Goal: Transaction & Acquisition: Purchase product/service

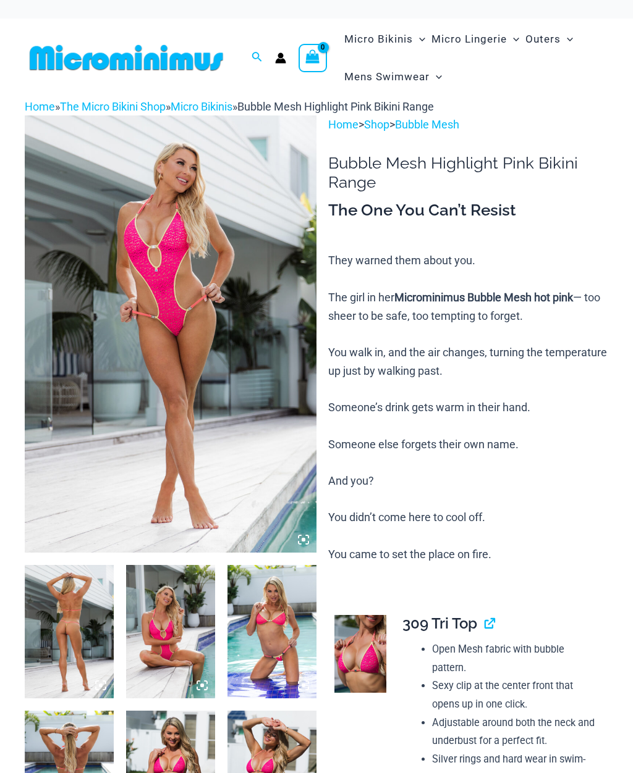
click at [85, 565] on img at bounding box center [69, 631] width 89 height 133
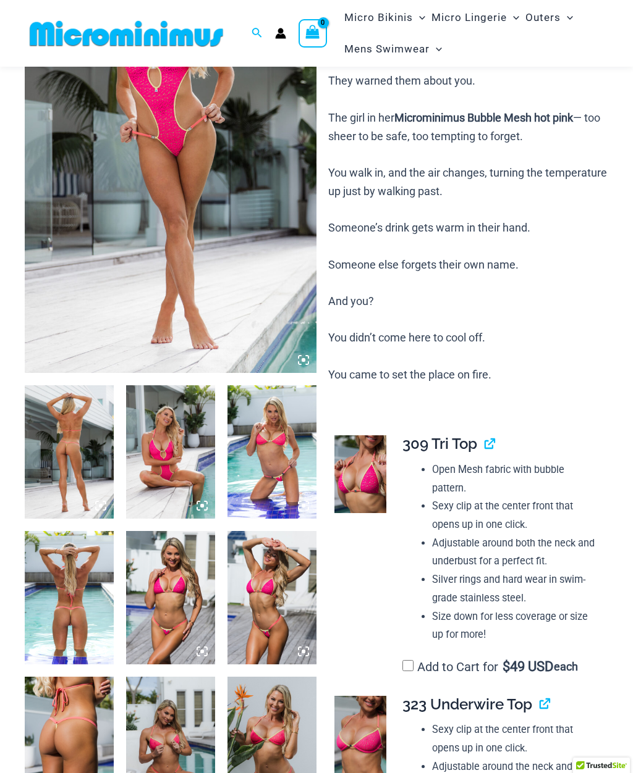
scroll to position [168, 0]
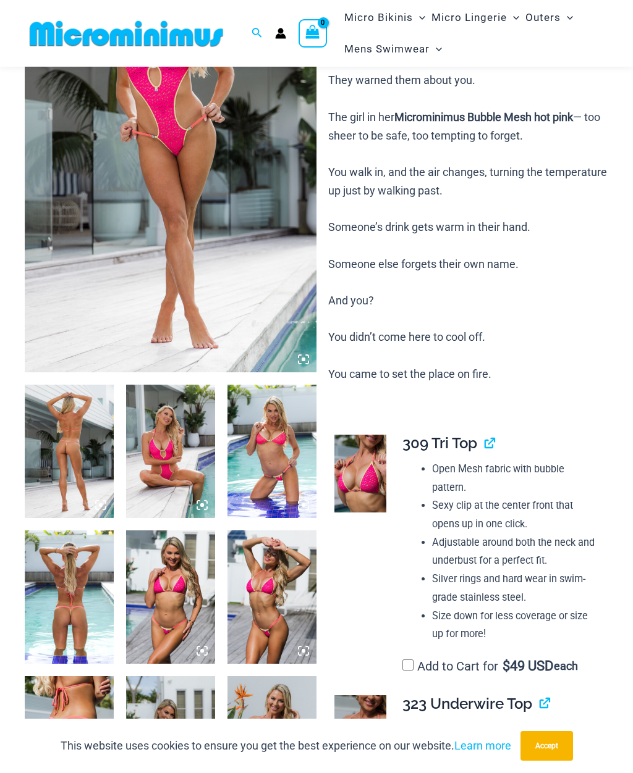
click at [225, 225] on img at bounding box center [171, 153] width 292 height 437
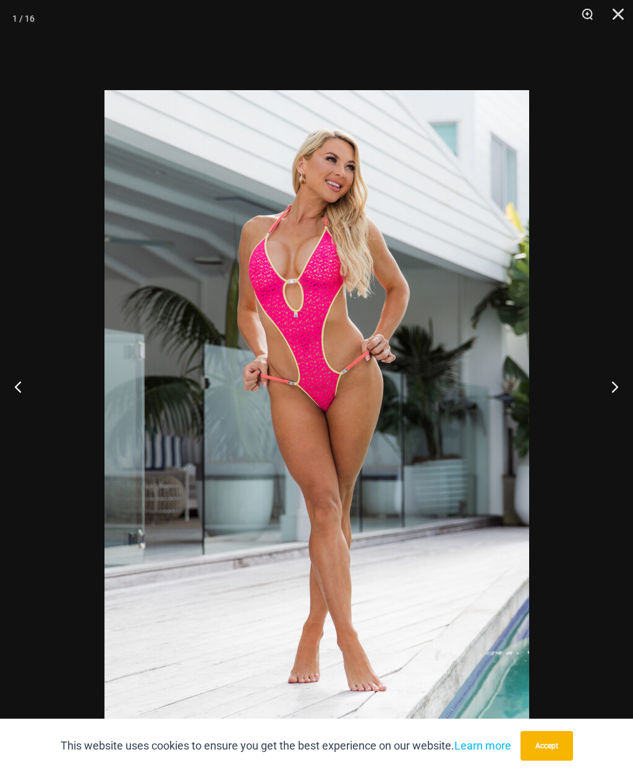
click at [610, 406] on button "Next" at bounding box center [609, 387] width 46 height 62
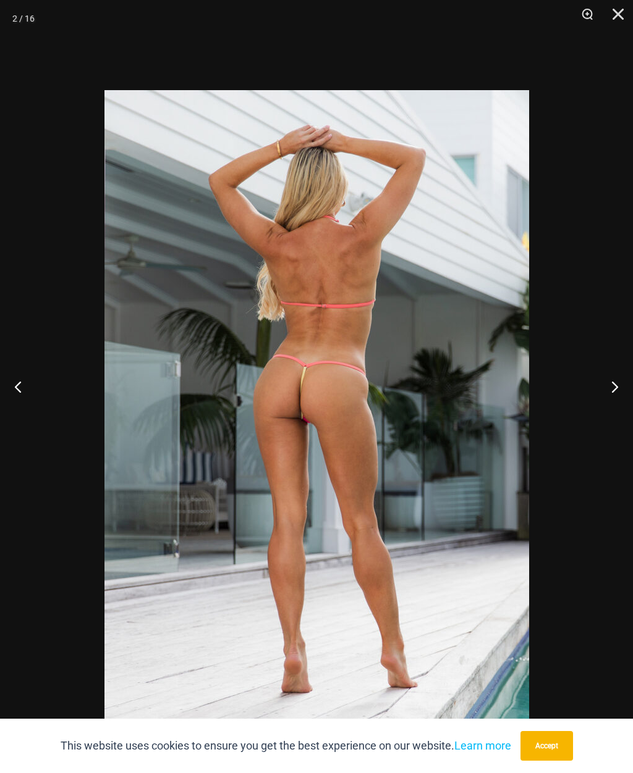
click at [615, 404] on button "Next" at bounding box center [609, 387] width 46 height 62
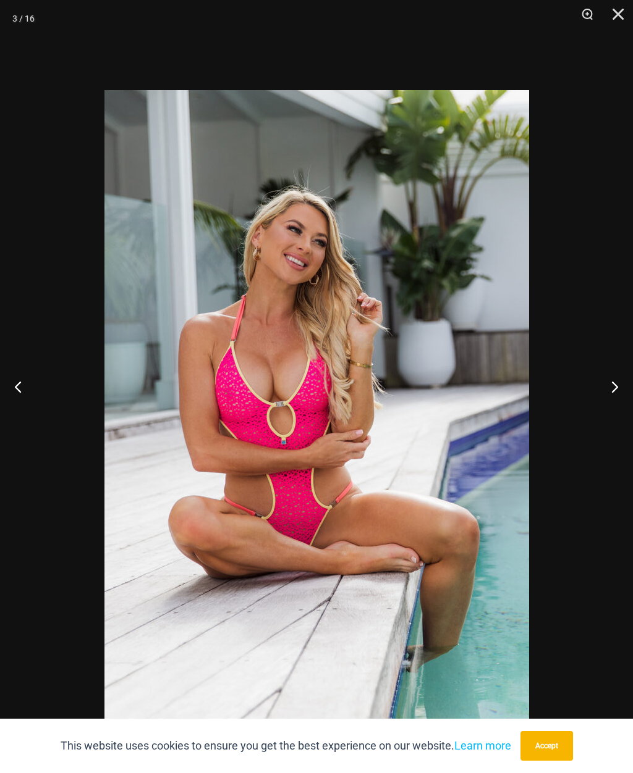
click at [609, 410] on button "Next" at bounding box center [609, 387] width 46 height 62
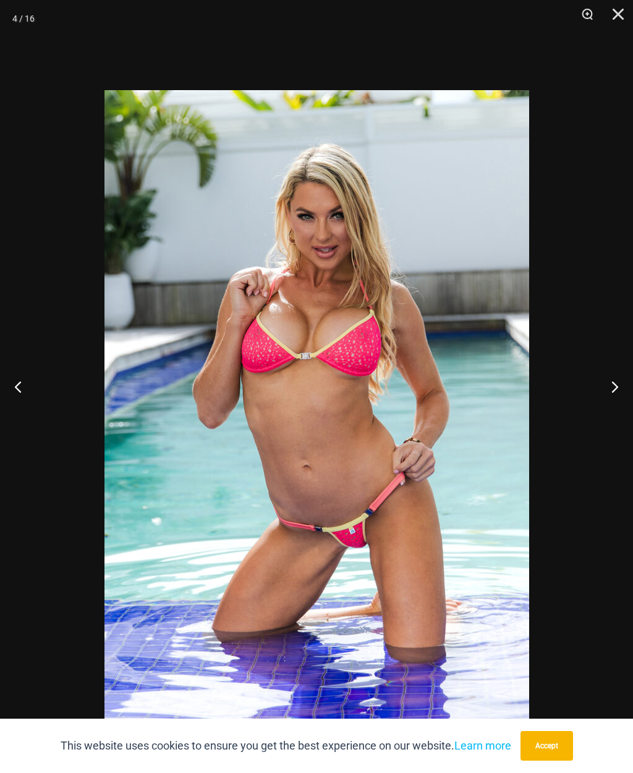
click at [609, 410] on button "Next" at bounding box center [609, 387] width 46 height 62
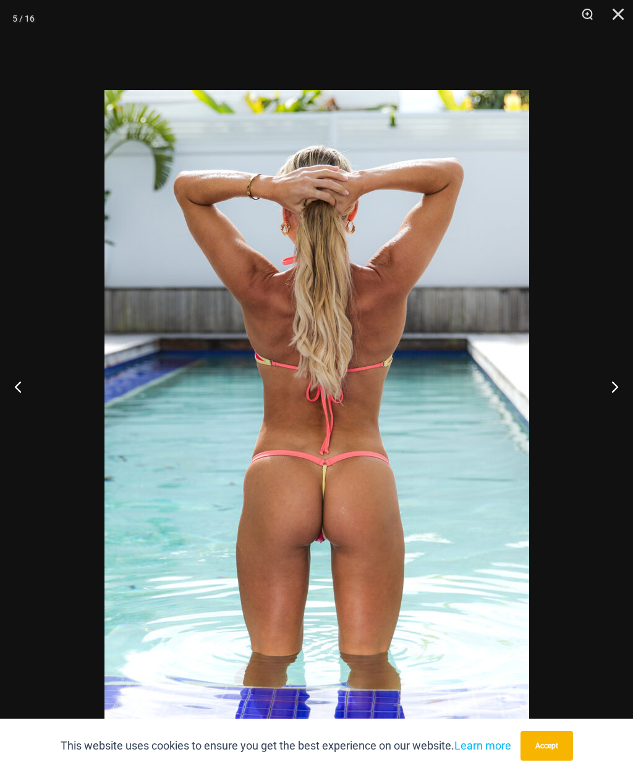
click at [38, 403] on button "Previous" at bounding box center [23, 387] width 46 height 62
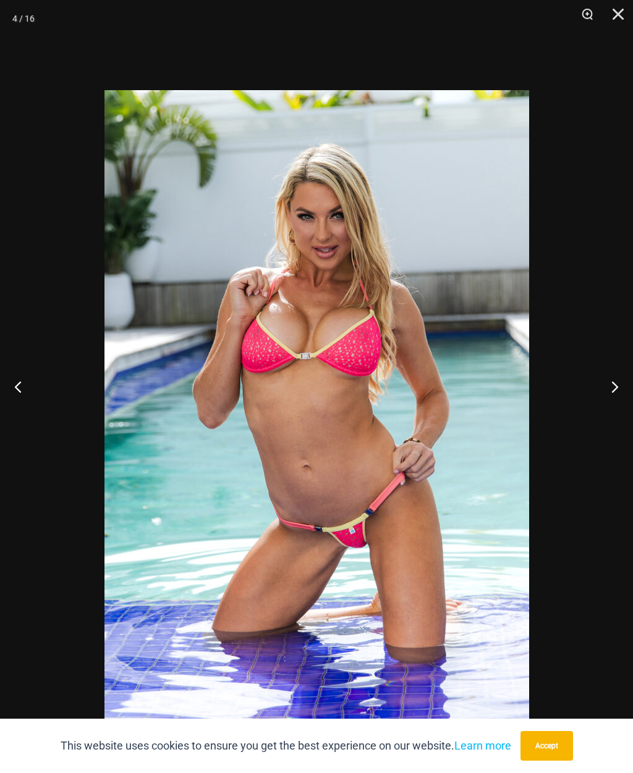
click at [612, 414] on button "Next" at bounding box center [609, 387] width 46 height 62
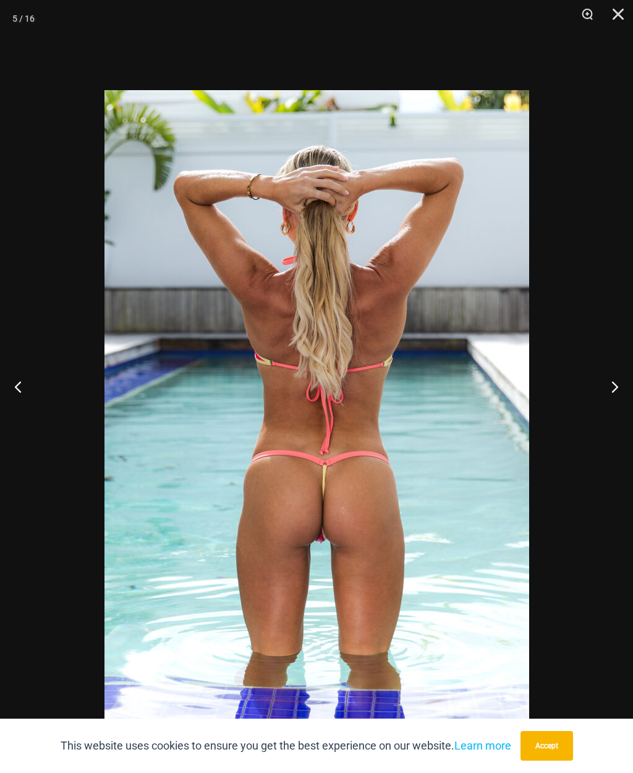
click at [612, 406] on button "Next" at bounding box center [609, 387] width 46 height 62
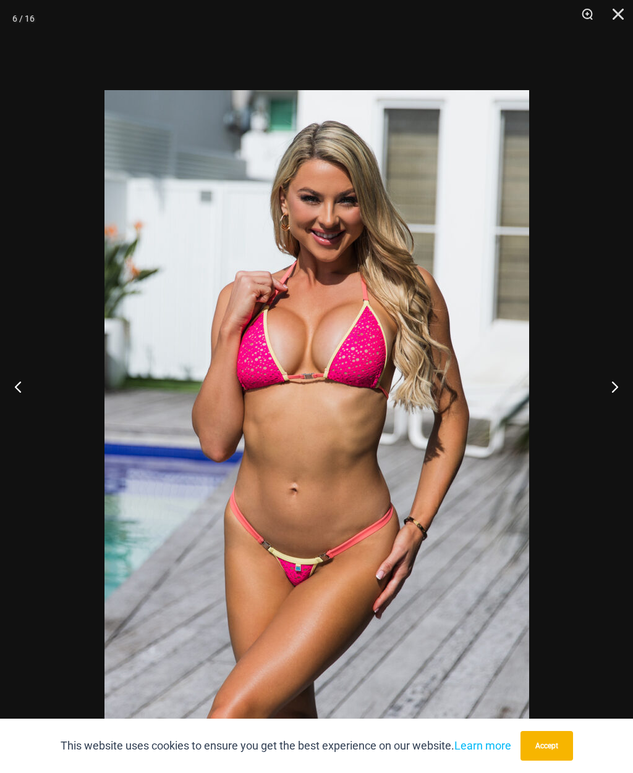
click at [615, 404] on button "Next" at bounding box center [609, 387] width 46 height 62
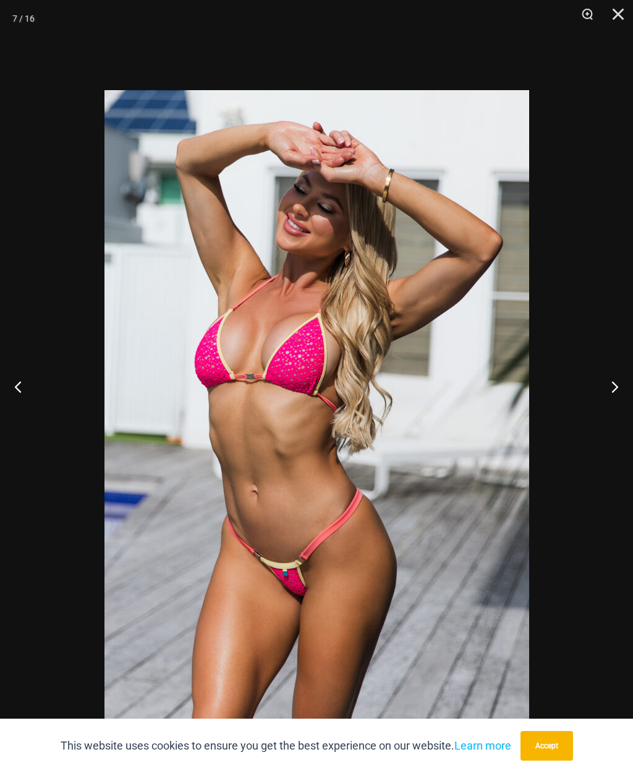
click at [609, 418] on button "Next" at bounding box center [609, 387] width 46 height 62
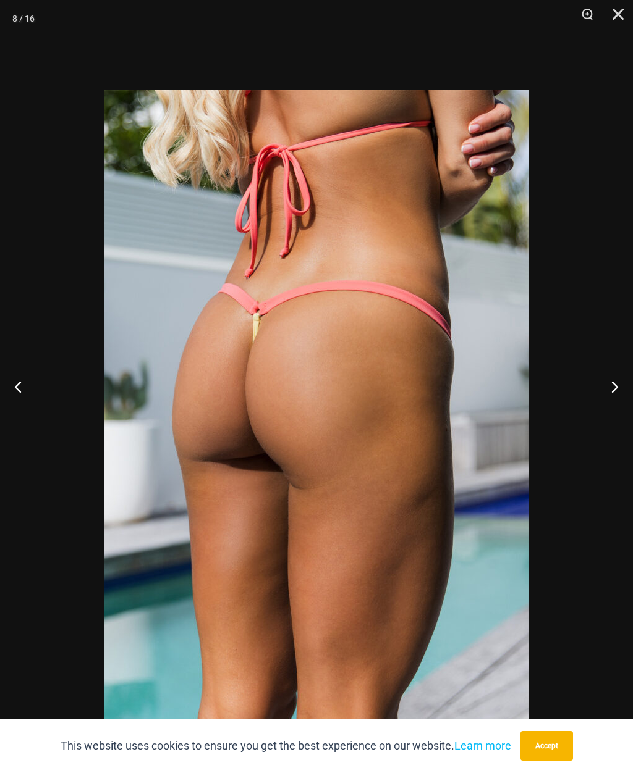
click at [614, 404] on button "Next" at bounding box center [609, 387] width 46 height 62
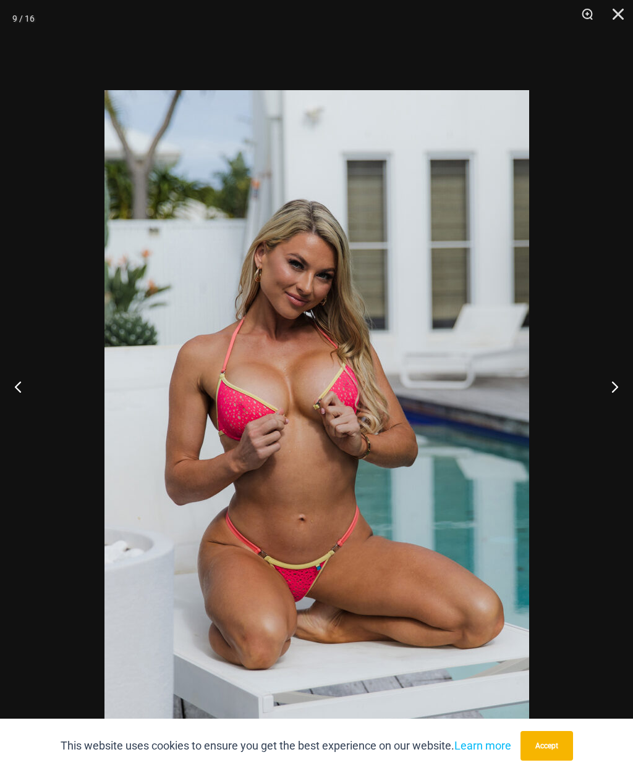
click at [616, 418] on button "Next" at bounding box center [609, 387] width 46 height 62
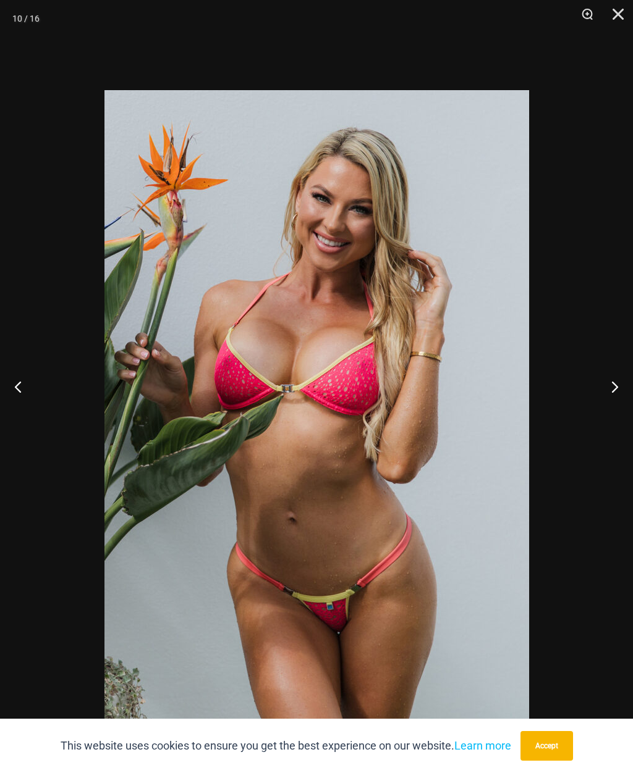
click at [616, 405] on button "Next" at bounding box center [609, 387] width 46 height 62
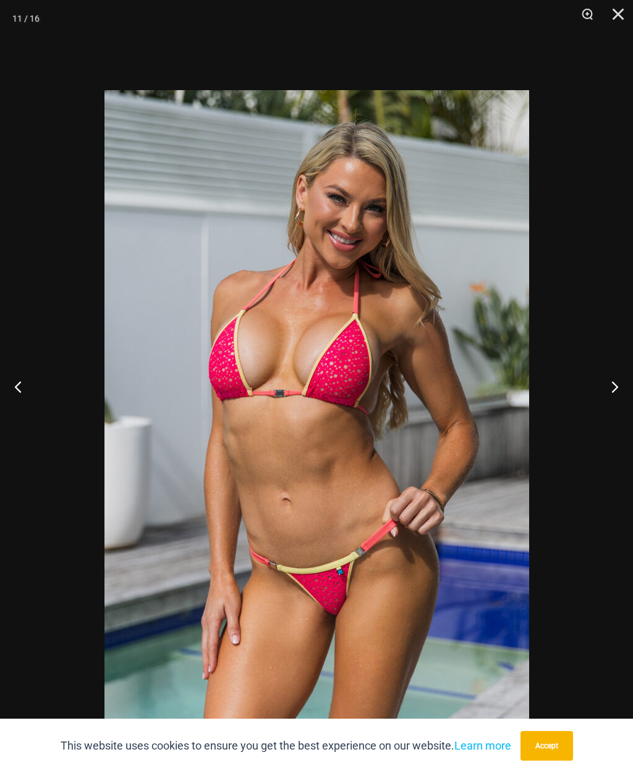
click at [615, 416] on button "Next" at bounding box center [609, 387] width 46 height 62
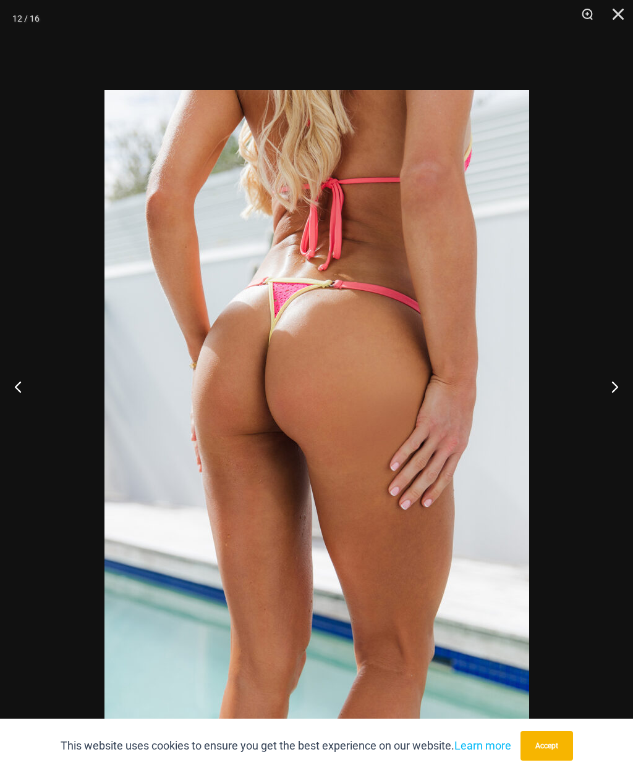
click at [620, 407] on button "Next" at bounding box center [609, 387] width 46 height 62
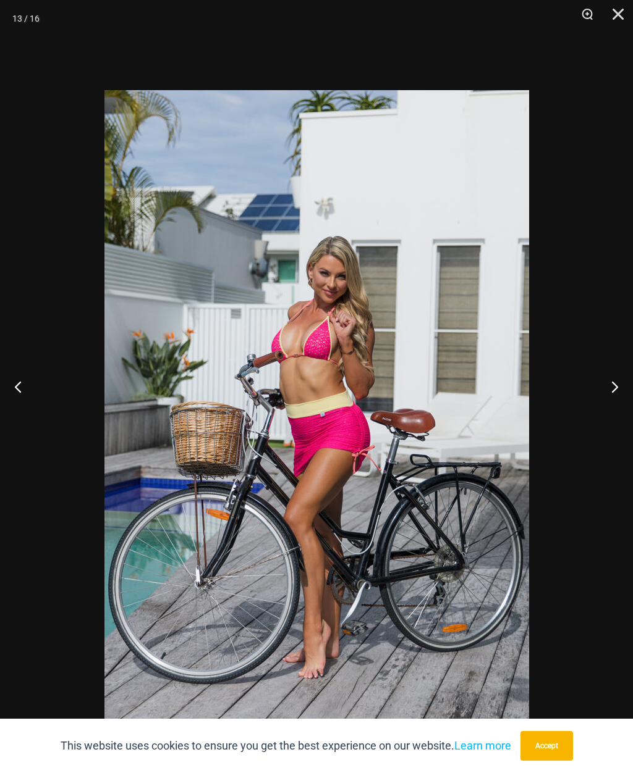
click at [618, 404] on button "Next" at bounding box center [609, 387] width 46 height 62
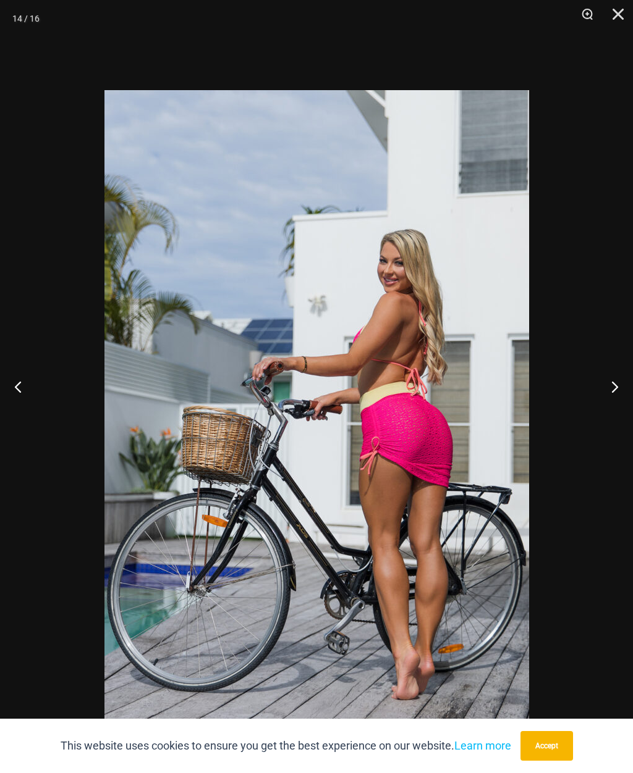
click at [613, 407] on button "Next" at bounding box center [609, 387] width 46 height 62
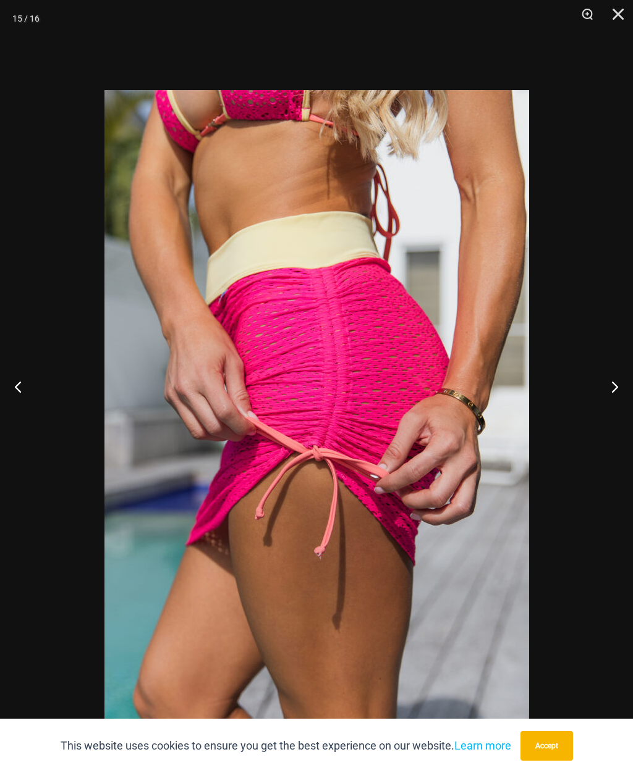
click at [617, 397] on button "Next" at bounding box center [609, 387] width 46 height 62
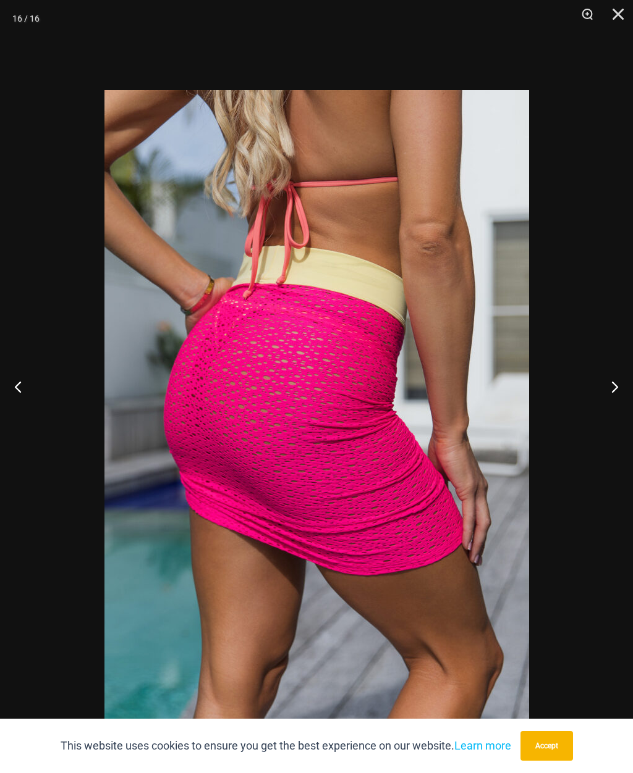
click at [619, 395] on button "Next" at bounding box center [609, 387] width 46 height 62
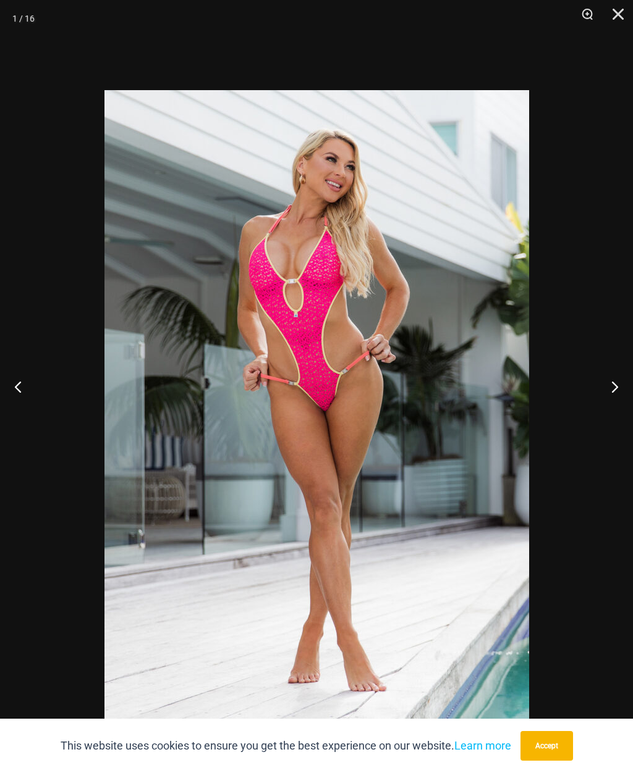
click at [618, 395] on button "Next" at bounding box center [609, 387] width 46 height 62
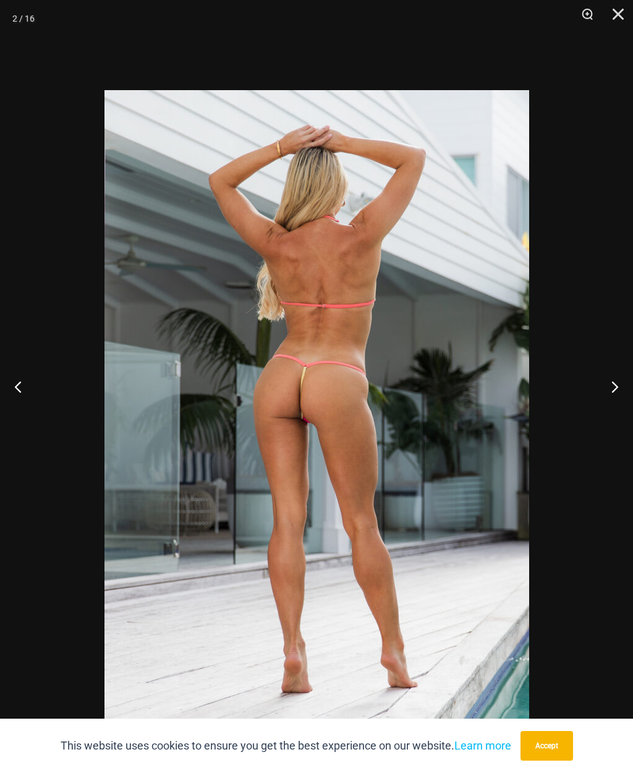
click at [621, 390] on button "Next" at bounding box center [609, 387] width 46 height 62
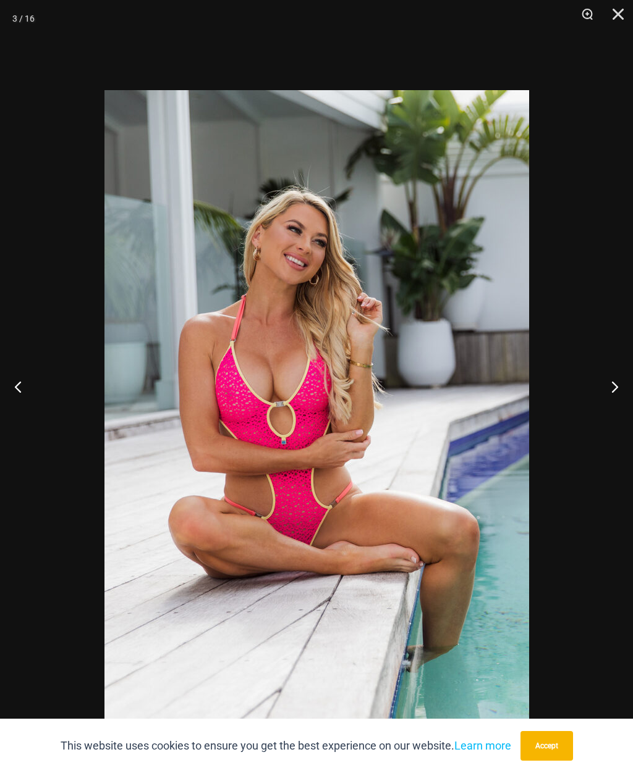
click at [606, 18] on button "Close" at bounding box center [613, 18] width 31 height 37
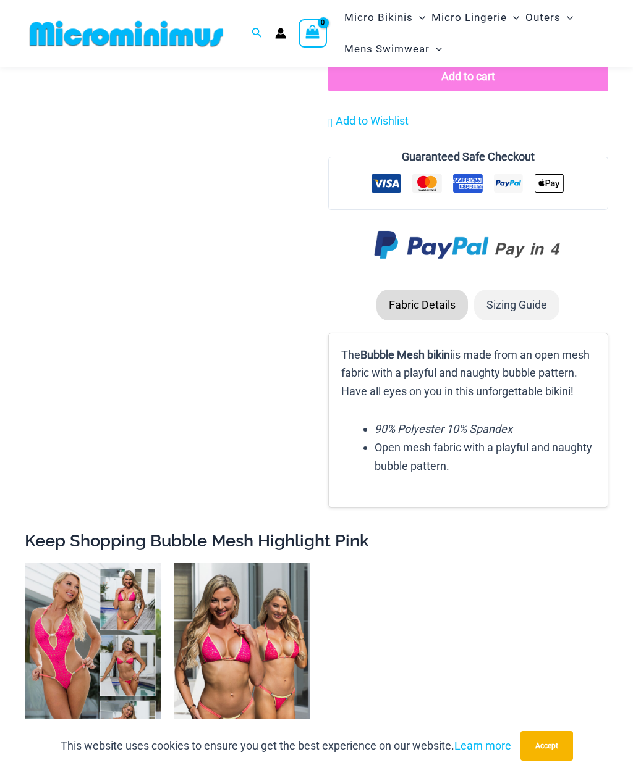
scroll to position [1981, 0]
